Goal: Find specific page/section: Find specific page/section

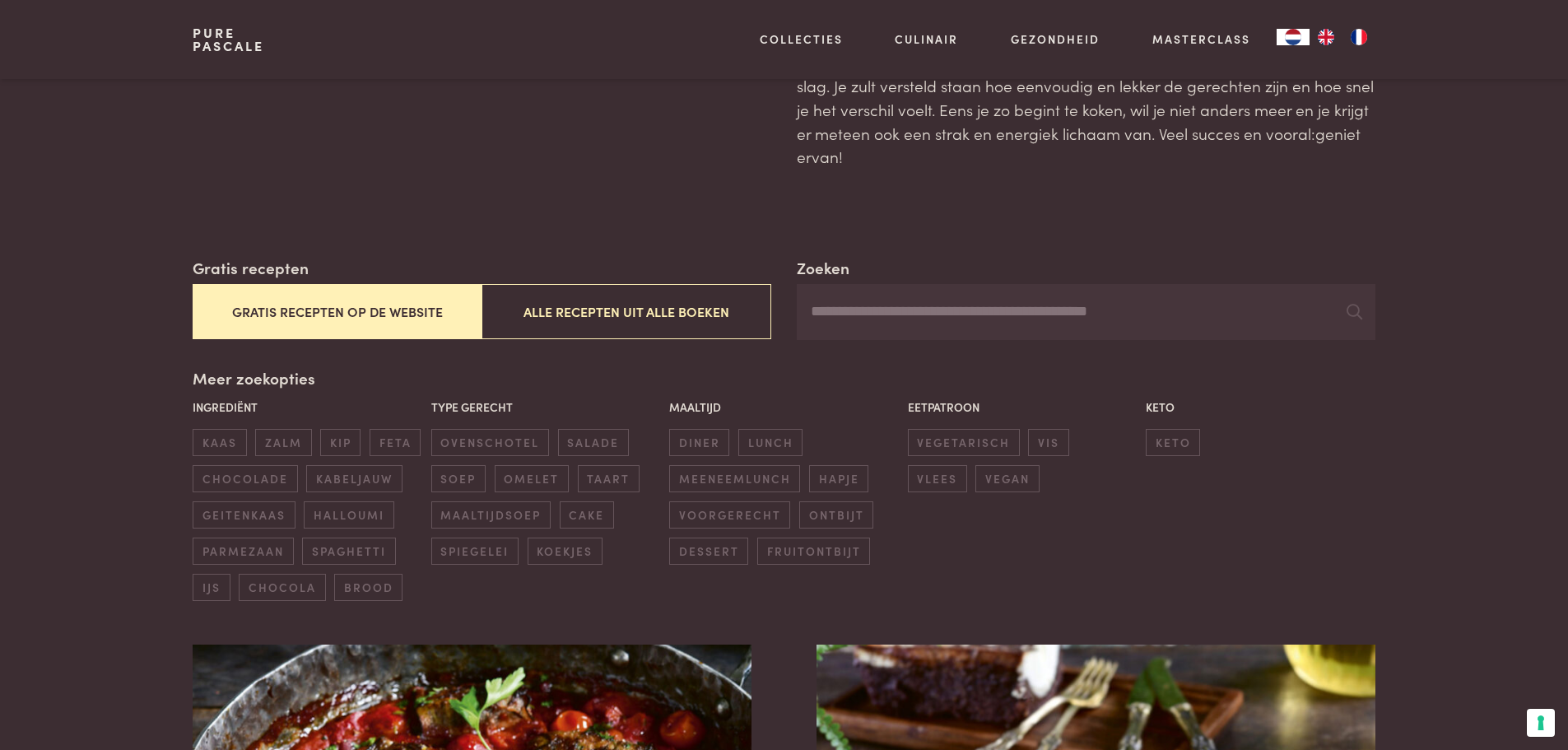
scroll to position [137, 0]
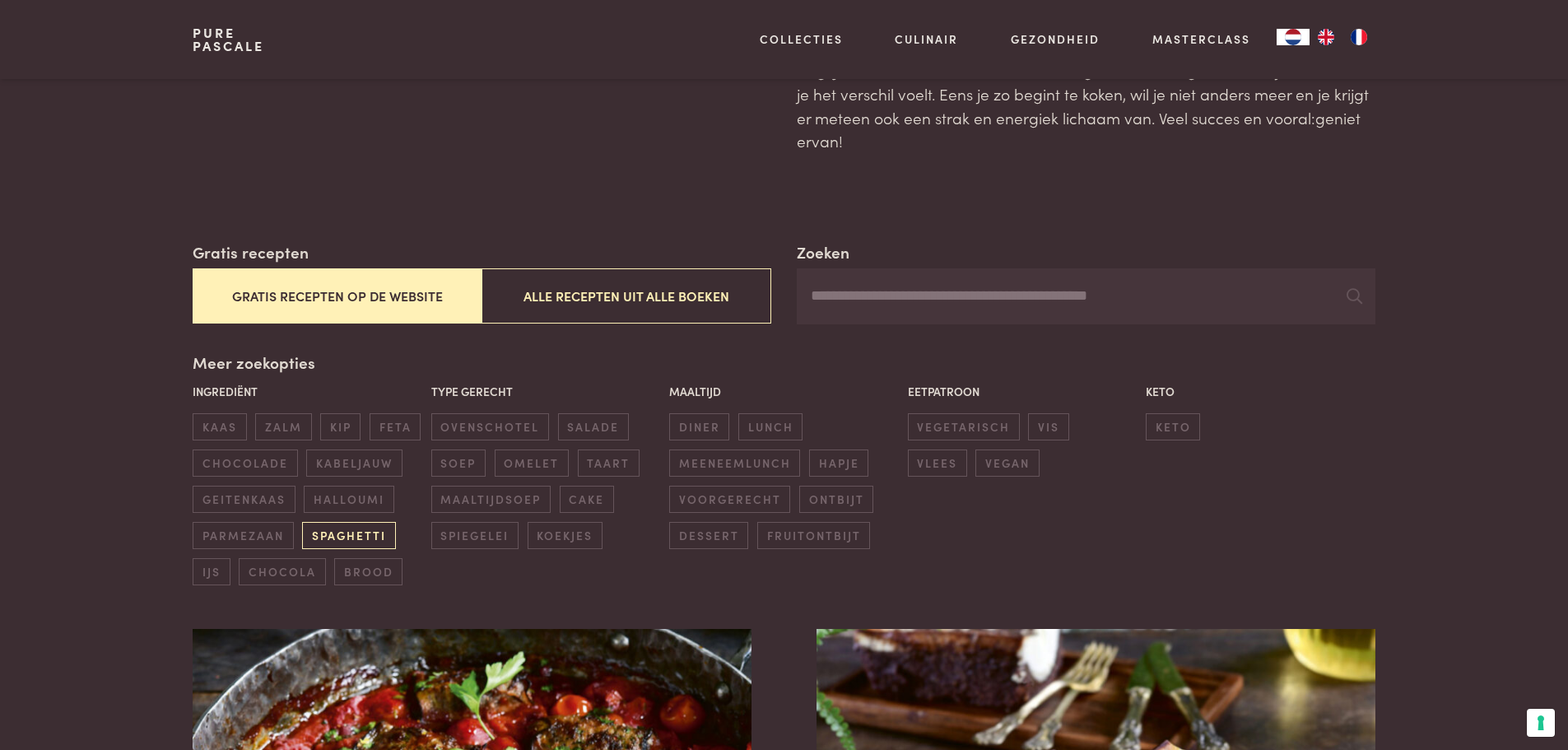
click at [352, 527] on span "spaghetti" at bounding box center [349, 536] width 93 height 27
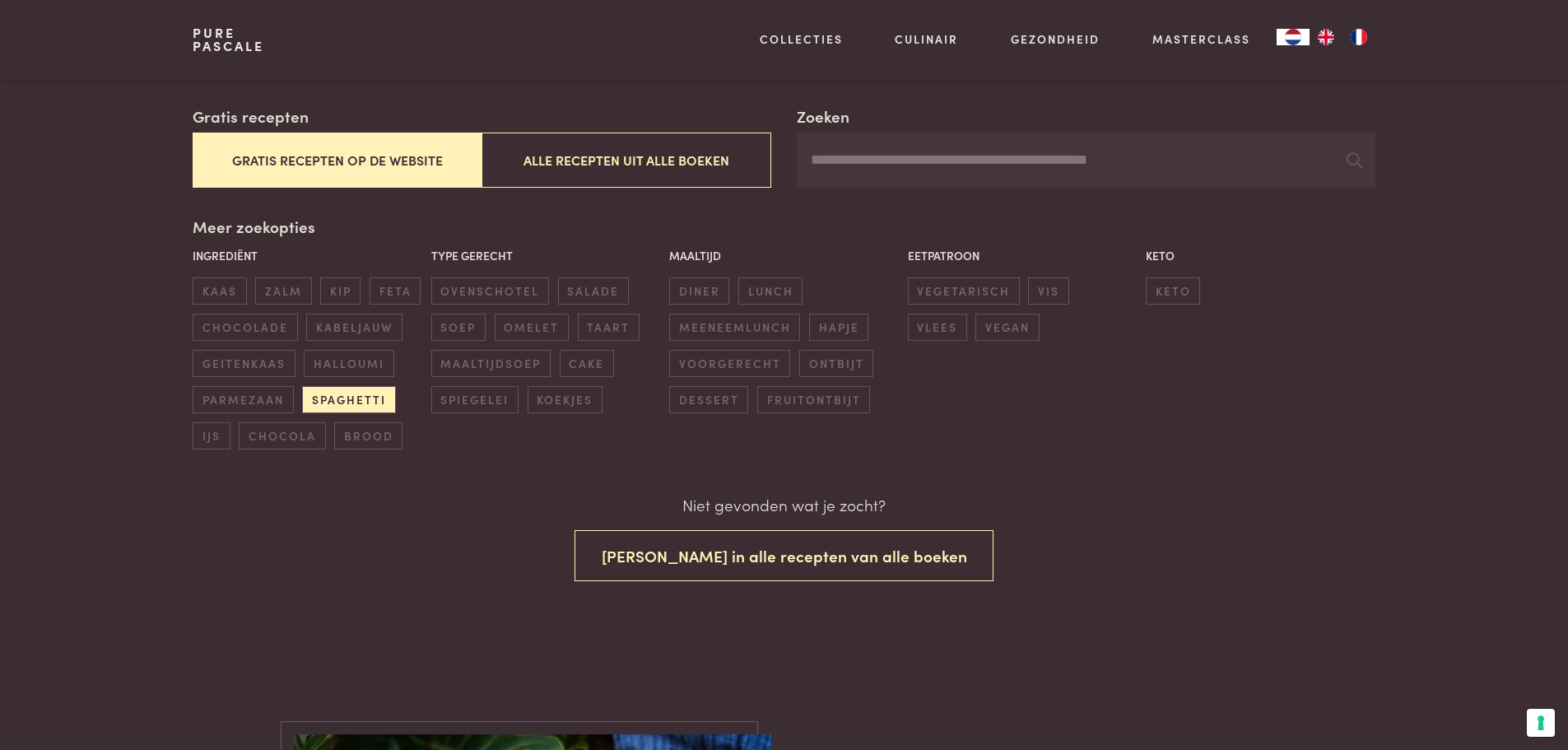
scroll to position [274, 0]
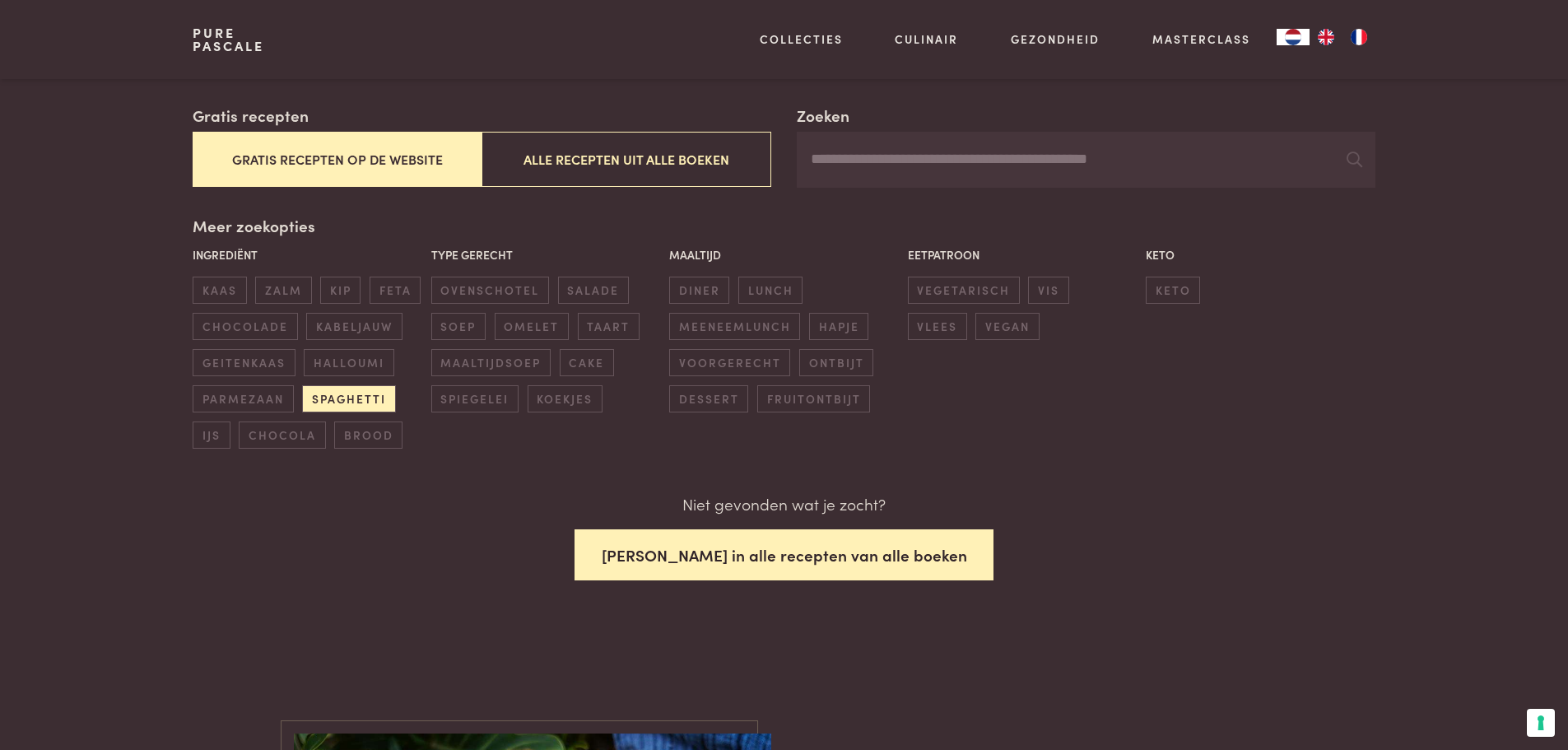
click at [743, 560] on button "Zoek in alle recepten van alle boeken" at bounding box center [784, 555] width 420 height 52
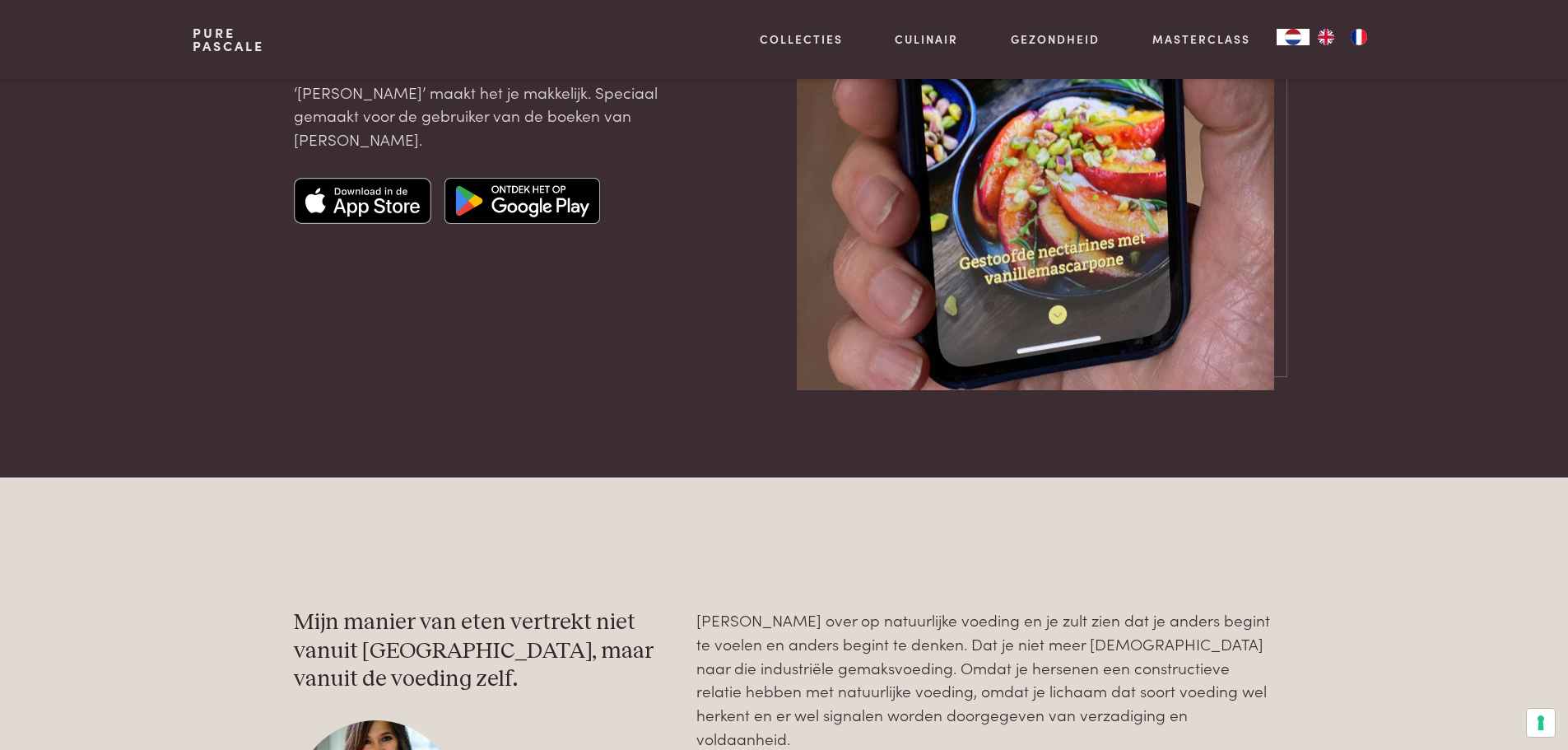
scroll to position [4412, 0]
